Goal: Task Accomplishment & Management: Use online tool/utility

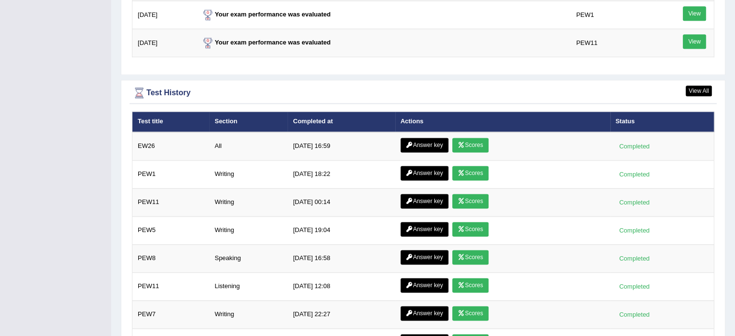
scroll to position [1272, 0]
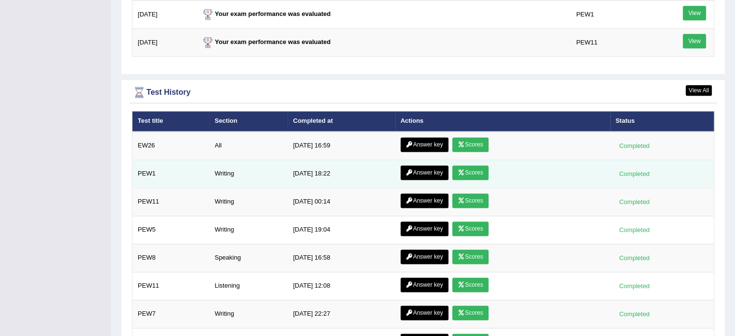
click at [470, 166] on link "Scores" at bounding box center [470, 172] width 36 height 14
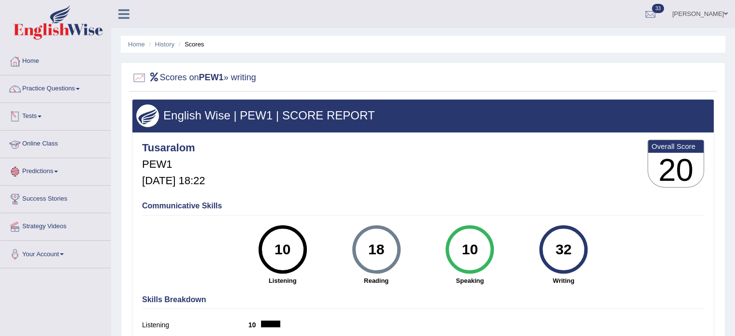
click at [35, 114] on link "Tests" at bounding box center [55, 115] width 110 height 24
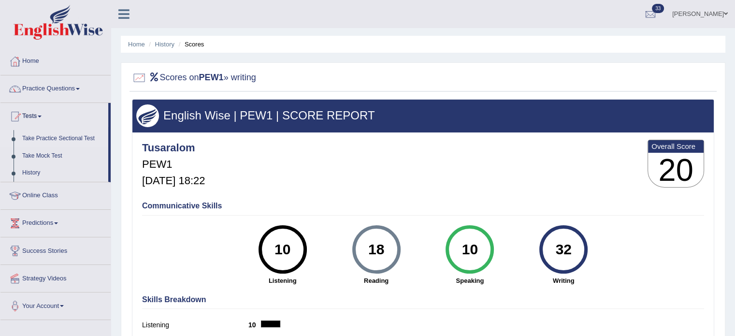
click at [76, 139] on link "Take Practice Sectional Test" at bounding box center [63, 138] width 90 height 17
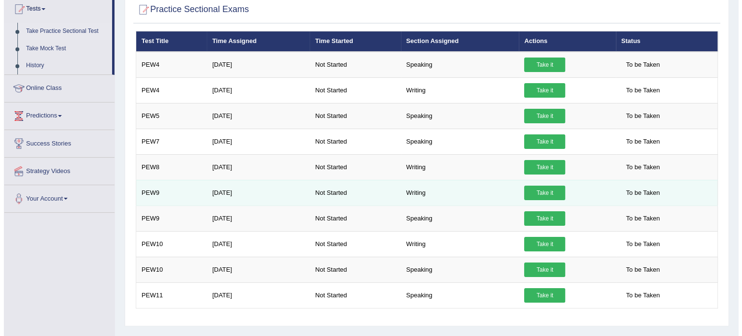
scroll to position [106, 0]
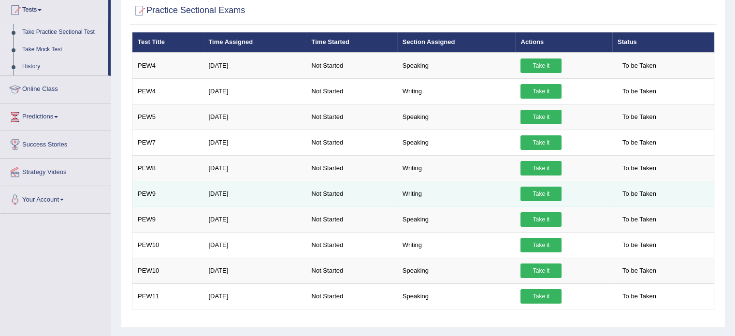
click at [539, 189] on link "Take it" at bounding box center [541, 194] width 41 height 14
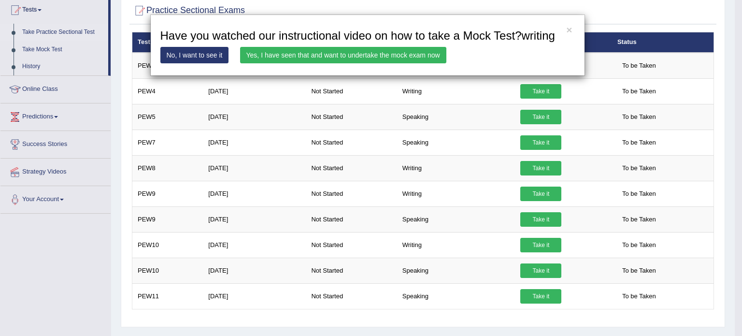
click at [371, 50] on link "Yes, I have seen that and want to undertake the mock exam now" at bounding box center [343, 55] width 206 height 16
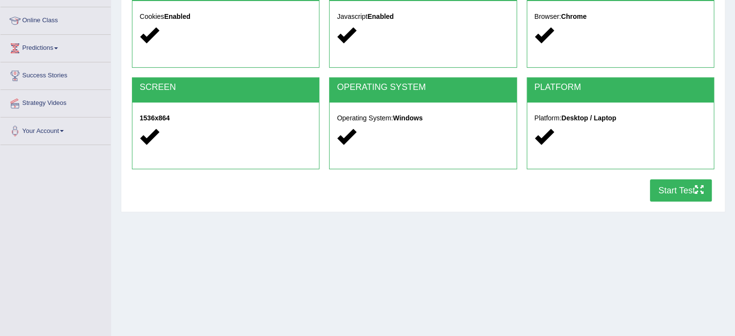
scroll to position [124, 0]
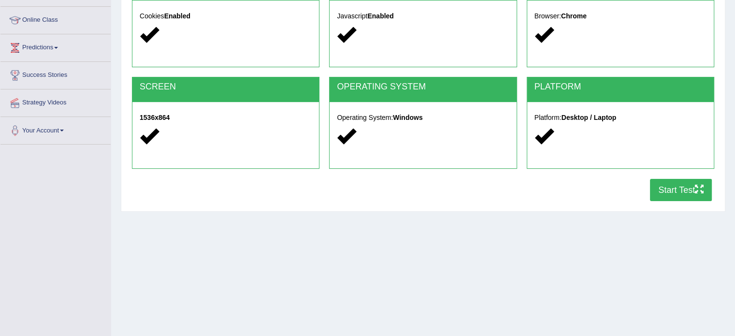
click at [676, 184] on button "Start Test" at bounding box center [681, 190] width 62 height 22
